Goal: Task Accomplishment & Management: Complete application form

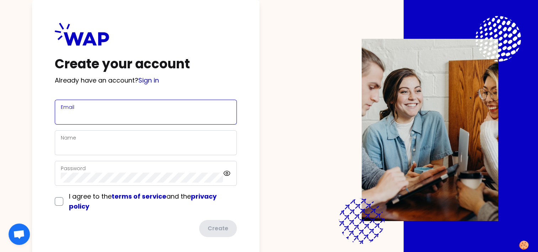
click at [98, 116] on input "Email" at bounding box center [146, 116] width 170 height 10
type input "[EMAIL_ADDRESS][PERSON_NAME][DOMAIN_NAME]"
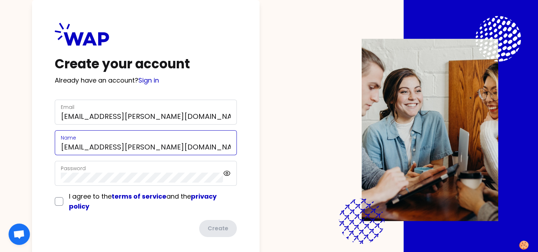
drag, startPoint x: 145, startPoint y: 152, endPoint x: 50, endPoint y: 144, distance: 95.6
click at [50, 144] on div "Create your account Already have an account? Sign in Email [PERSON_NAME][EMAIL_…" at bounding box center [145, 129] width 227 height 259
type input "[PERSON_NAME]"
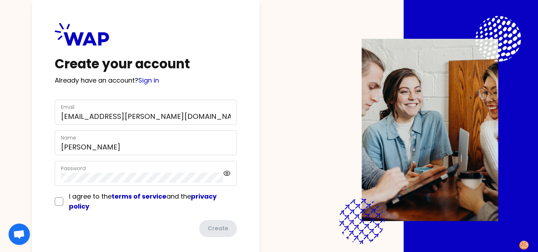
drag, startPoint x: 111, startPoint y: 217, endPoint x: 103, endPoint y: 215, distance: 7.9
click at [111, 217] on form "Email [PERSON_NAME][EMAIL_ADDRESS][PERSON_NAME][DOMAIN_NAME] Name [PERSON_NAME]…" at bounding box center [146, 168] width 182 height 137
click at [64, 199] on div "I agree to the terms of service and the privacy policy" at bounding box center [146, 201] width 182 height 20
click at [61, 202] on input "checkbox" at bounding box center [59, 201] width 9 height 9
checkbox input "true"
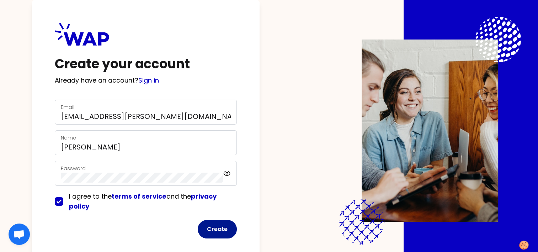
click at [221, 230] on button "Create" at bounding box center [217, 229] width 39 height 18
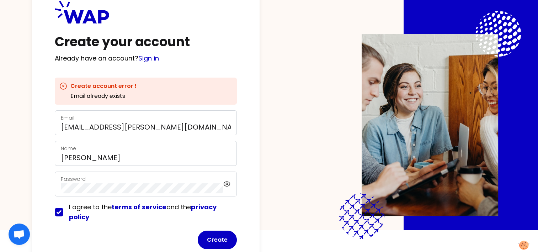
scroll to position [41, 0]
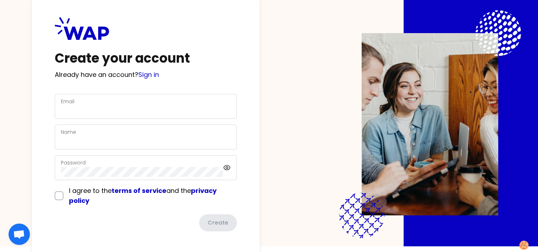
scroll to position [7, 0]
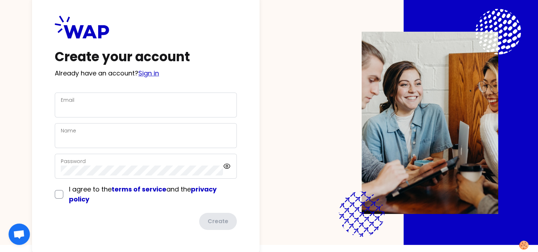
click at [155, 71] on link "Sign in" at bounding box center [148, 73] width 21 height 9
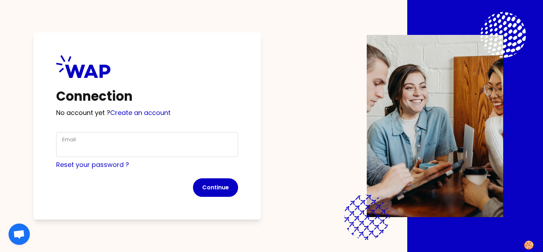
click at [121, 140] on div "Email" at bounding box center [147, 144] width 170 height 18
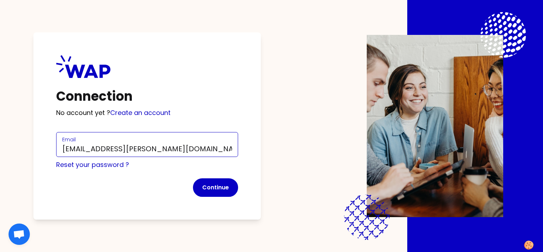
type input "[EMAIL_ADDRESS][PERSON_NAME][DOMAIN_NAME]"
click at [203, 163] on div "Reset your password ?" at bounding box center [147, 165] width 182 height 10
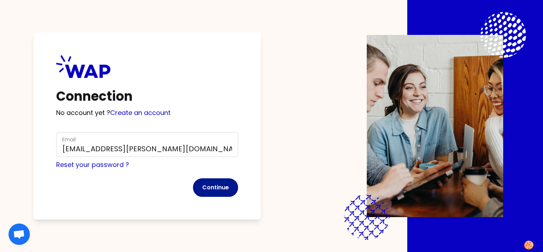
click at [213, 183] on button "Continue" at bounding box center [215, 187] width 45 height 18
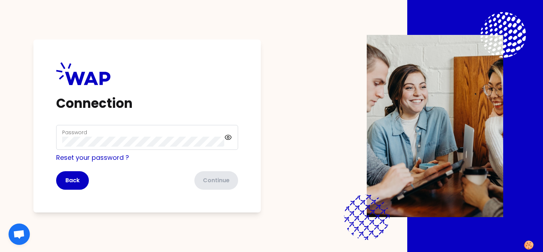
click at [104, 135] on div "Password" at bounding box center [143, 137] width 162 height 18
click at [220, 177] on button "Continue" at bounding box center [215, 180] width 45 height 18
